Goal: Task Accomplishment & Management: Use online tool/utility

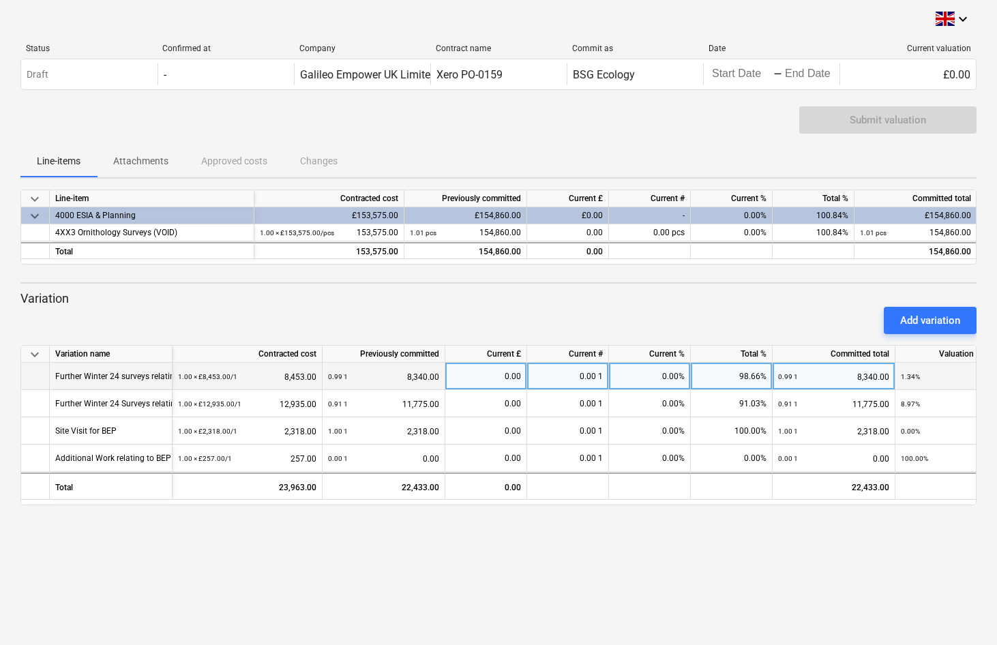
click at [509, 377] on div "0.00" at bounding box center [486, 376] width 70 height 27
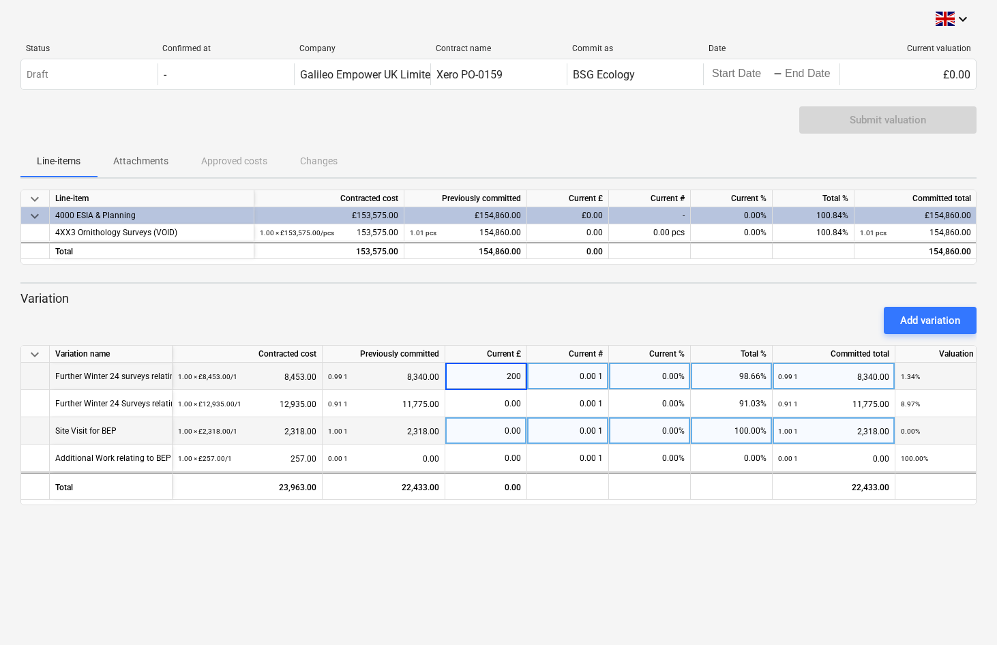
type input "2000"
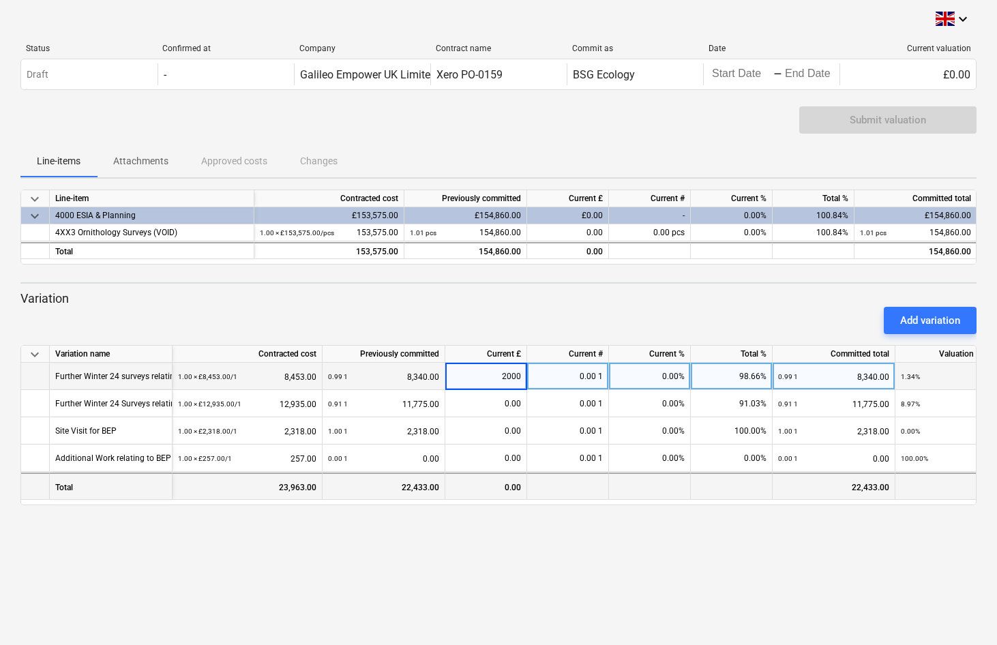
click at [578, 483] on div at bounding box center [568, 485] width 82 height 27
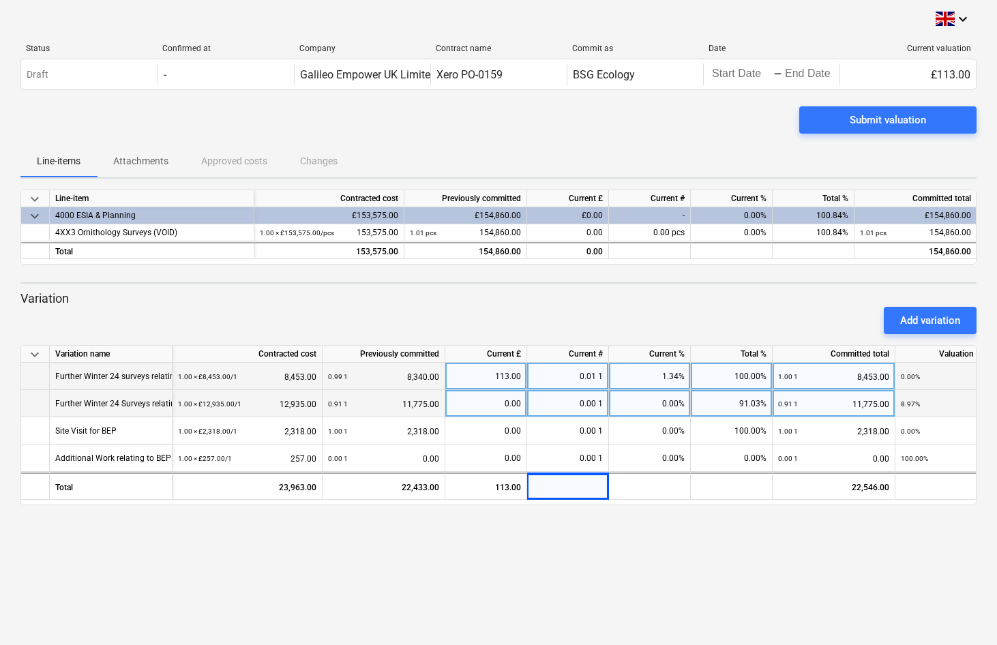
click at [503, 405] on div "0.00" at bounding box center [486, 403] width 70 height 27
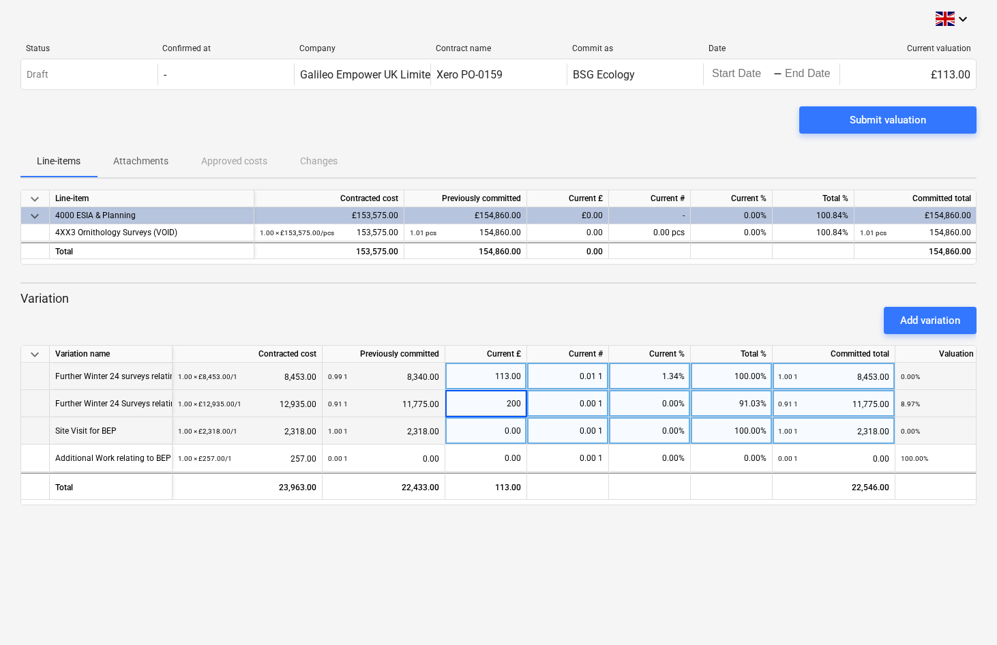
type input "2000"
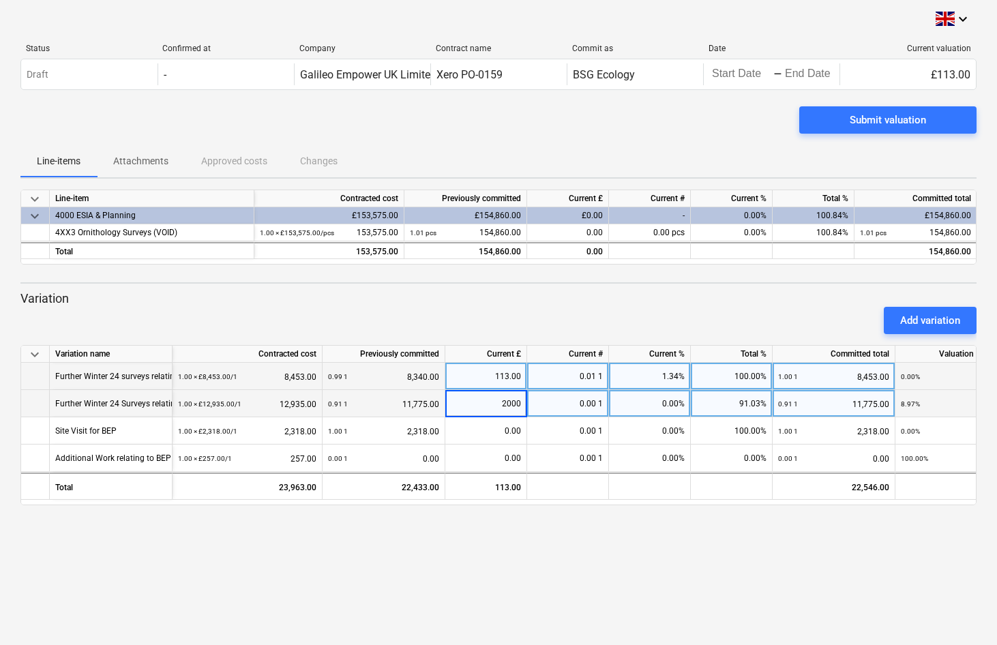
click at [674, 472] on div "keyboard_arrow_down Variation name Contracted cost Previously committed Current…" at bounding box center [498, 425] width 956 height 160
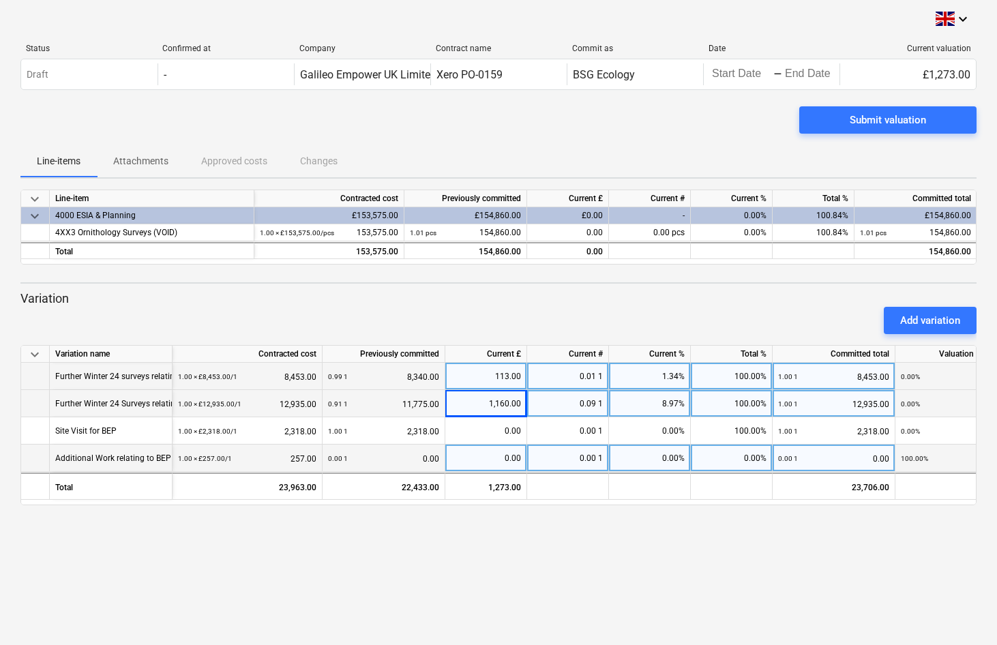
click at [506, 452] on div "0.00" at bounding box center [486, 458] width 70 height 27
type input "2000"
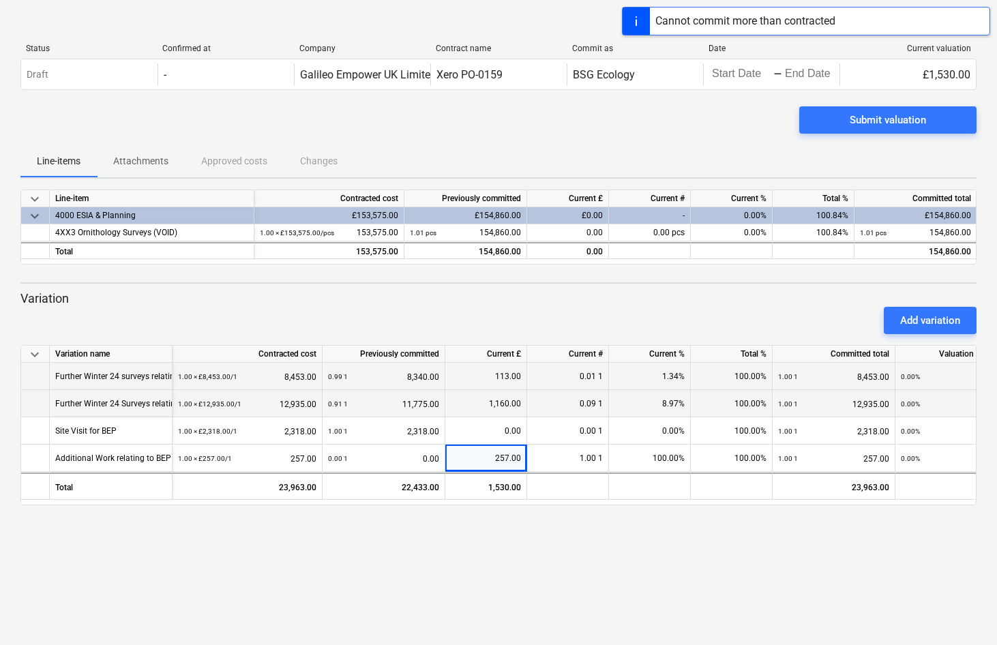
click at [595, 521] on div "keyboard_arrow_down Status Confirmed at Company Contract name Commit as Date Cu…" at bounding box center [498, 322] width 997 height 645
